Goal: Communication & Community: Connect with others

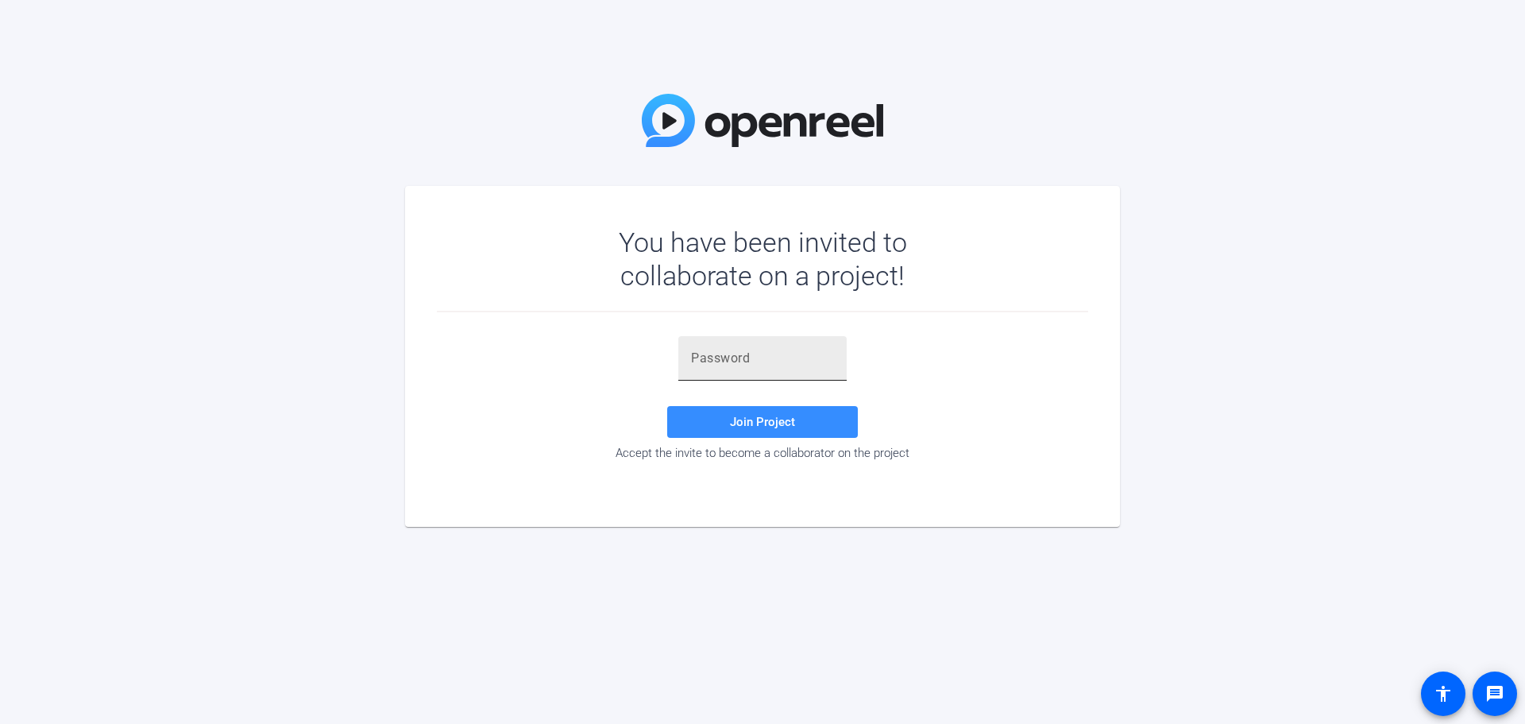
click at [798, 364] on input "text" at bounding box center [762, 358] width 143 height 19
paste input "!tbioH"
type input "!tbioH"
click at [747, 417] on span "Join Project" at bounding box center [762, 422] width 65 height 14
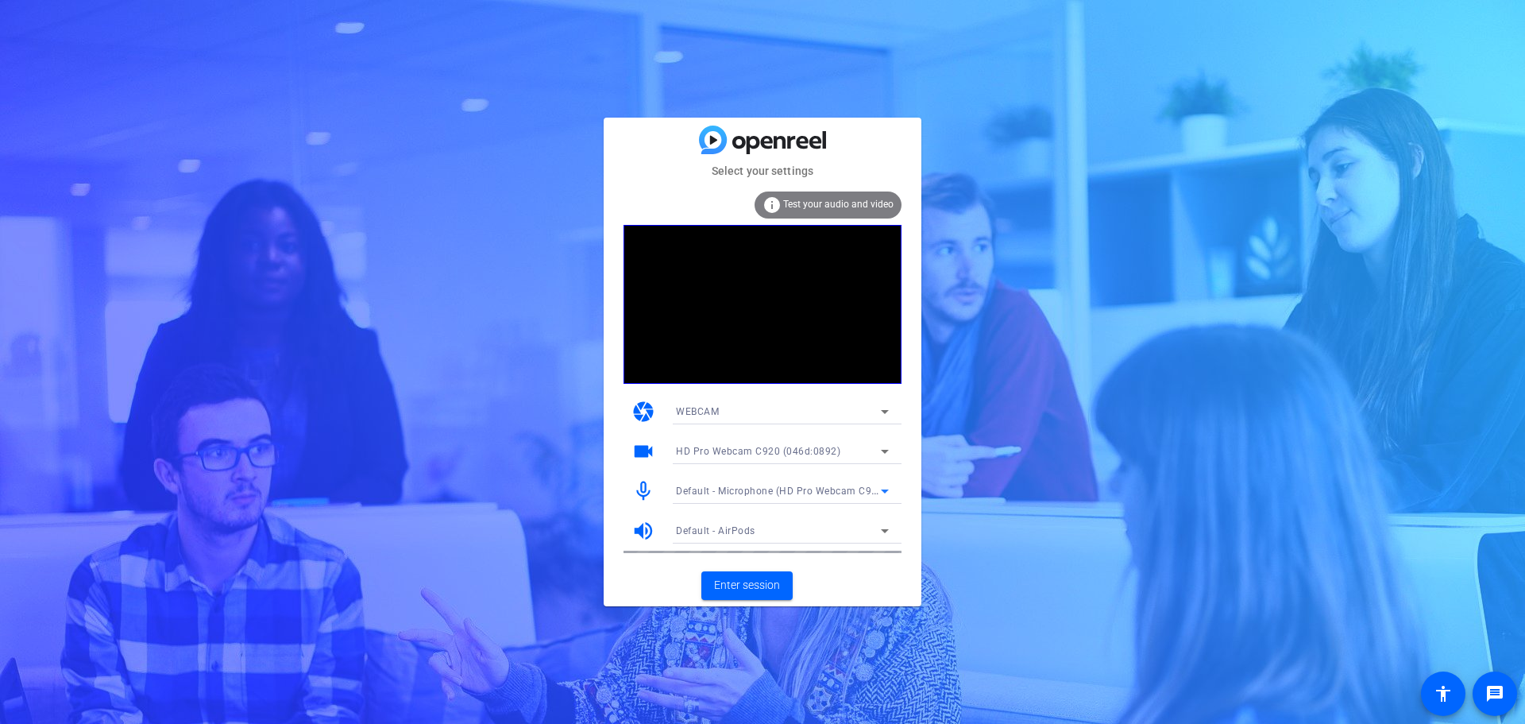
click at [798, 492] on span "Default - Microphone (HD Pro Webcam C920) (046d:0892)" at bounding box center [812, 490] width 272 height 13
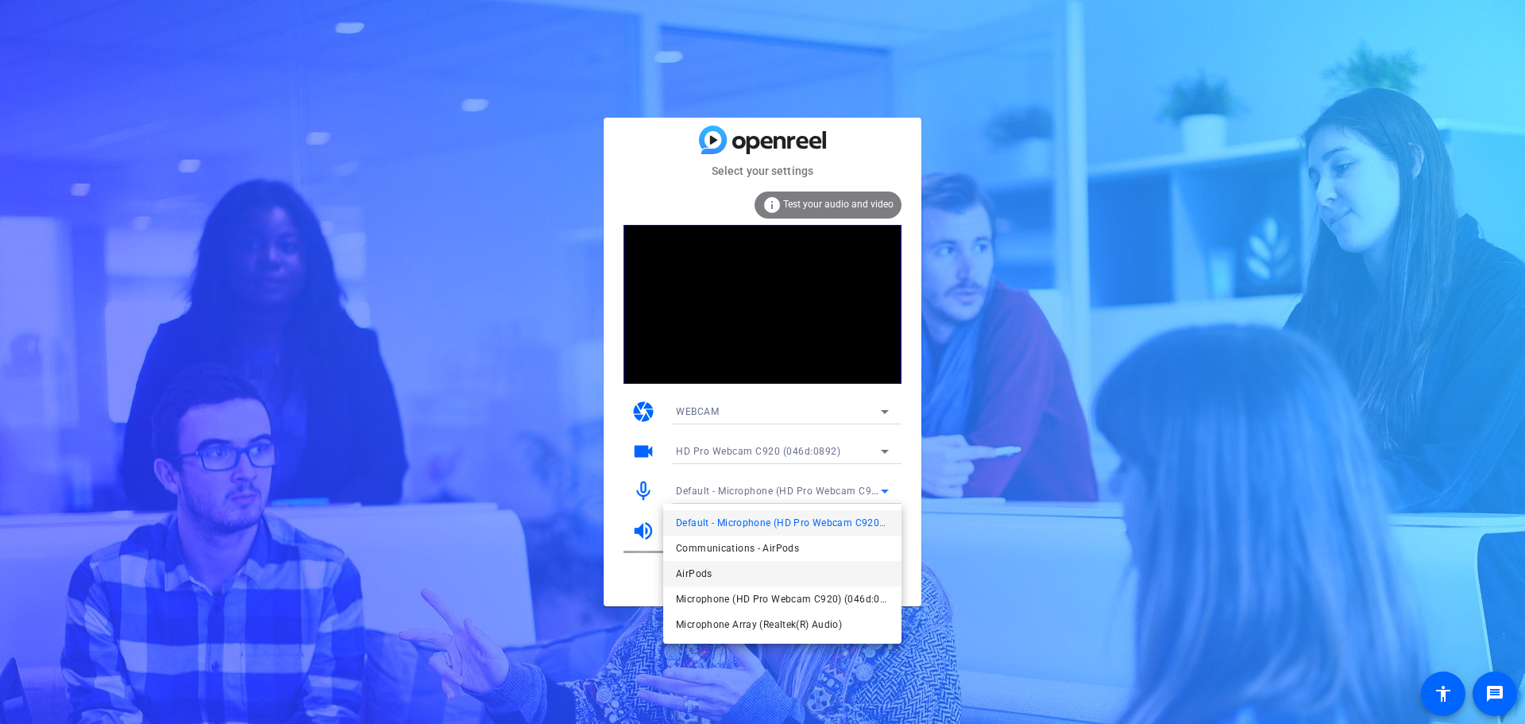
click at [728, 571] on mat-option "AirPods" at bounding box center [782, 573] width 238 height 25
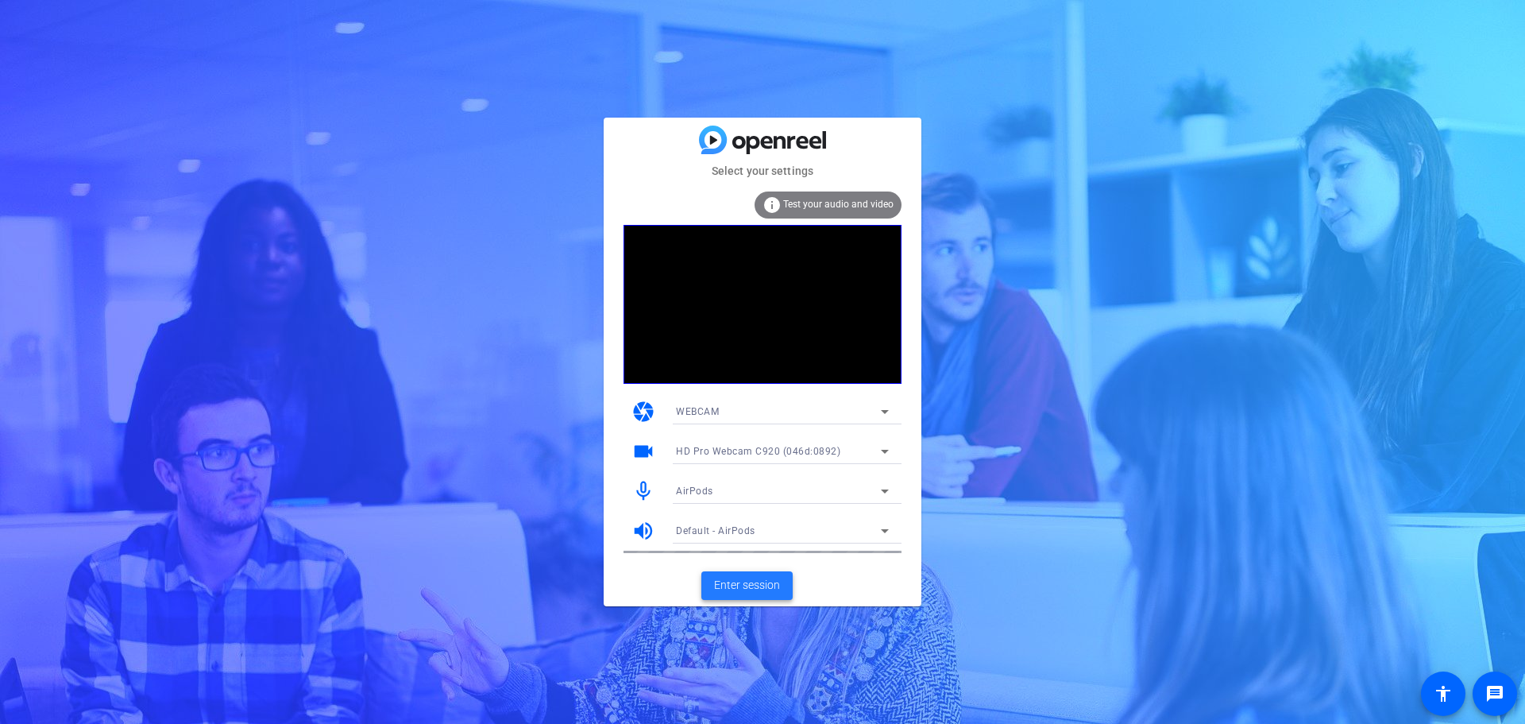
click at [752, 587] on span "Enter session" at bounding box center [747, 585] width 66 height 17
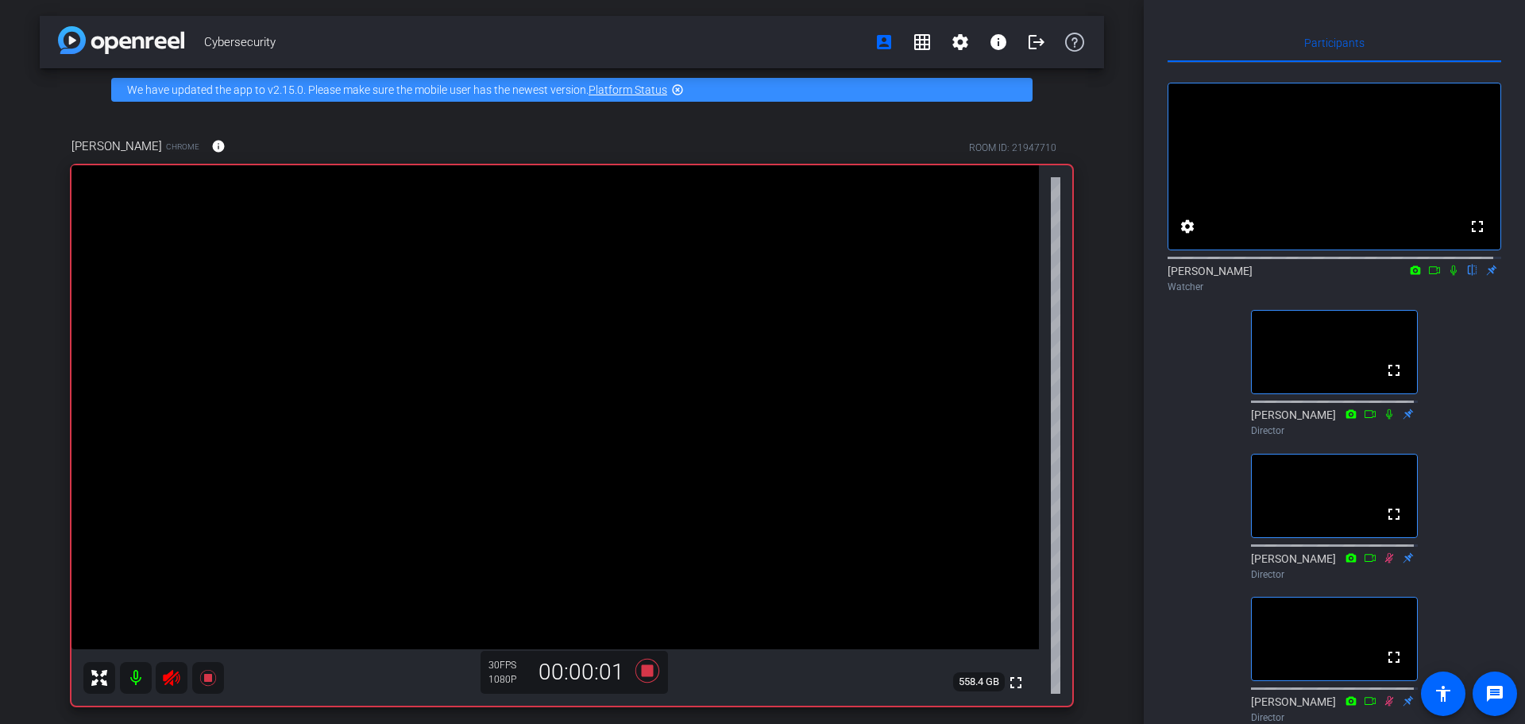
click at [1447, 276] on icon at bounding box center [1453, 270] width 13 height 11
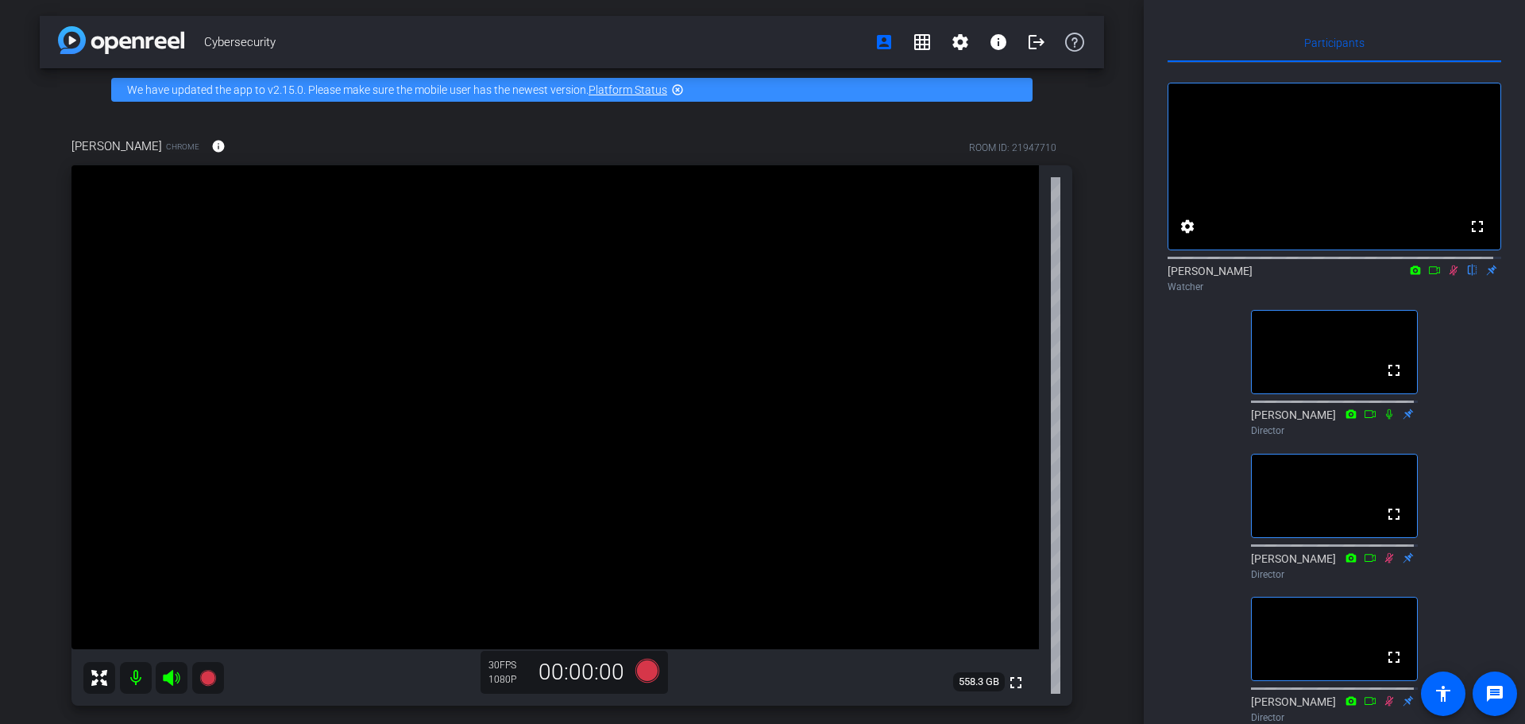
click at [1450, 276] on icon at bounding box center [1454, 270] width 9 height 10
